Goal: Information Seeking & Learning: Learn about a topic

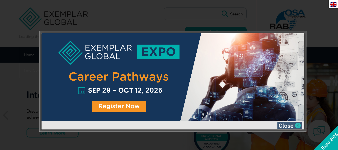
click at [299, 124] on img at bounding box center [289, 126] width 25 height 8
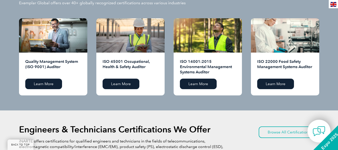
scroll to position [524, 0]
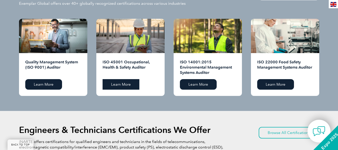
click at [119, 83] on link "Learn More" at bounding box center [121, 84] width 37 height 11
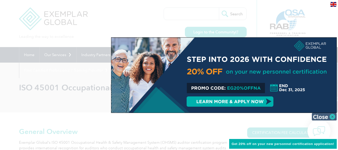
click at [331, 116] on img at bounding box center [324, 117] width 25 height 8
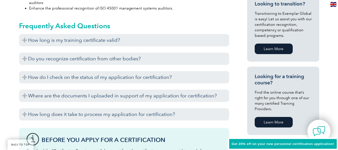
scroll to position [317, 0]
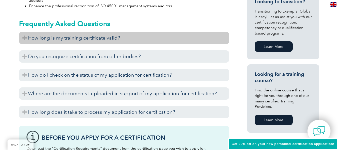
click at [35, 37] on h3 "How long is my training certificate valid?" at bounding box center [124, 38] width 210 height 12
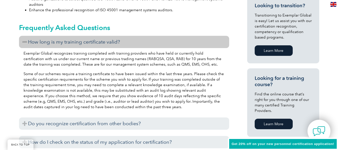
scroll to position [311, 0]
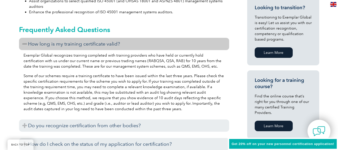
click at [24, 45] on h3 "How long is my training certificate valid?" at bounding box center [124, 44] width 210 height 12
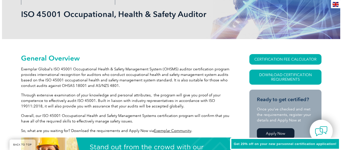
scroll to position [73, 0]
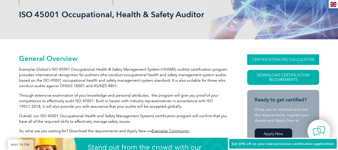
click at [258, 61] on link "CERTIFICATION FEE CALCULATOR" at bounding box center [283, 59] width 72 height 11
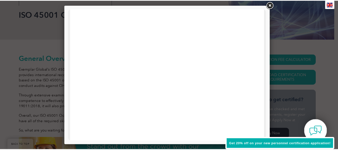
scroll to position [256, 0]
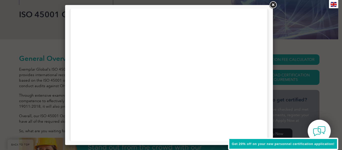
click at [272, 4] on link at bounding box center [272, 5] width 9 height 9
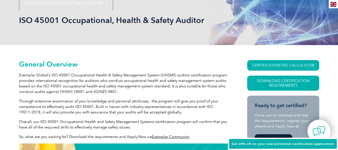
scroll to position [0, 0]
